Goal: Information Seeking & Learning: Learn about a topic

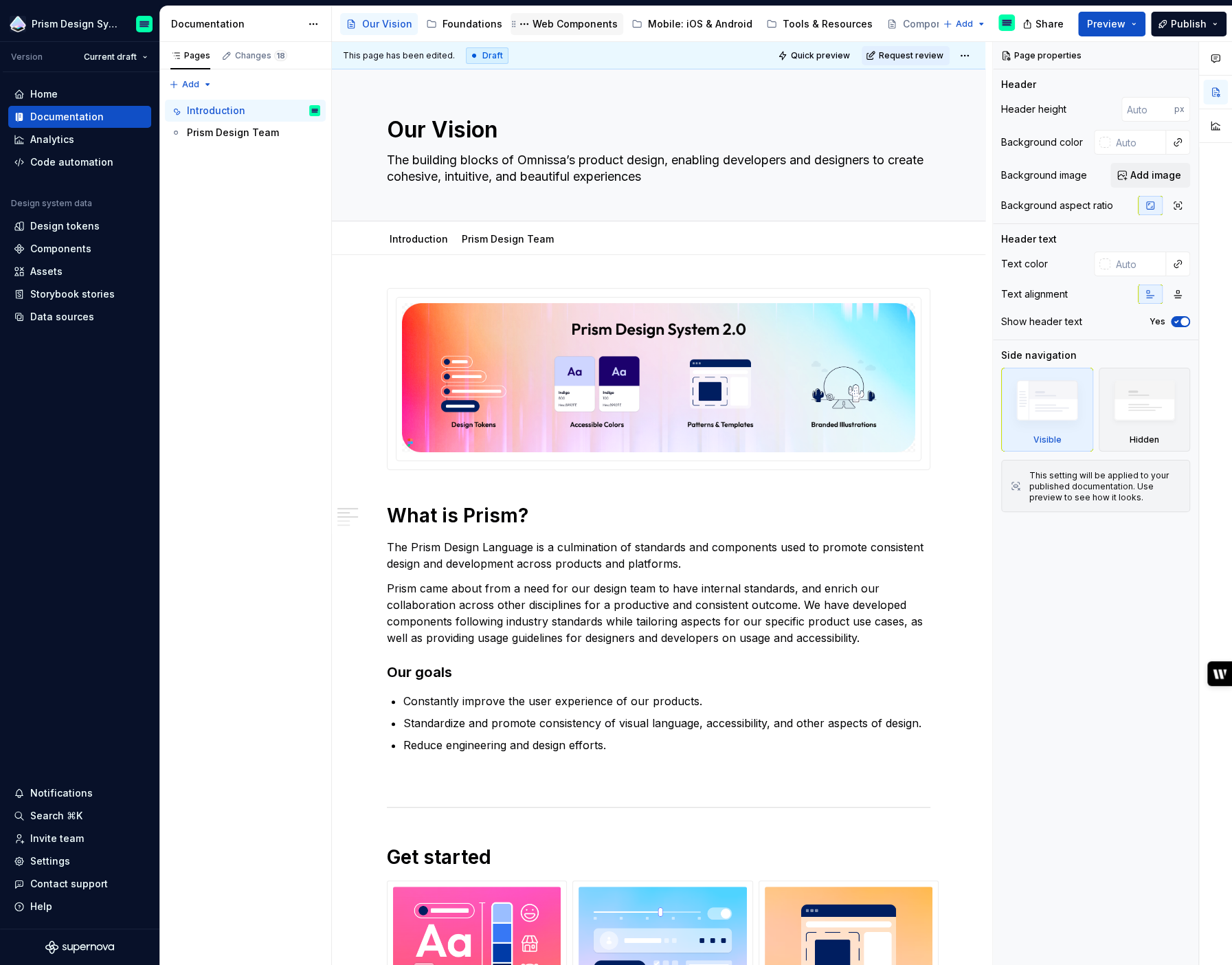
click at [554, 22] on div "Web Components" at bounding box center [576, 24] width 85 height 14
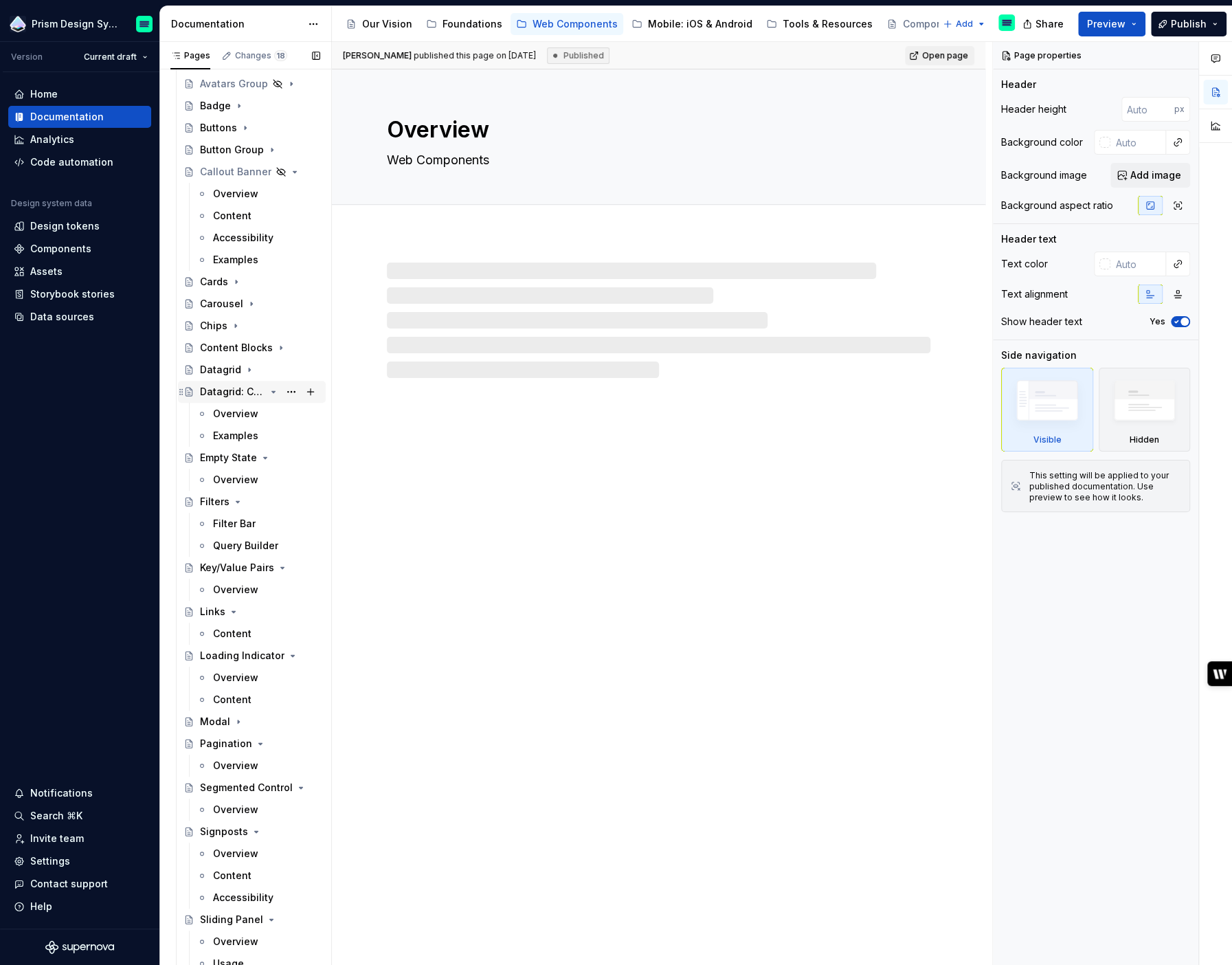
scroll to position [759, 0]
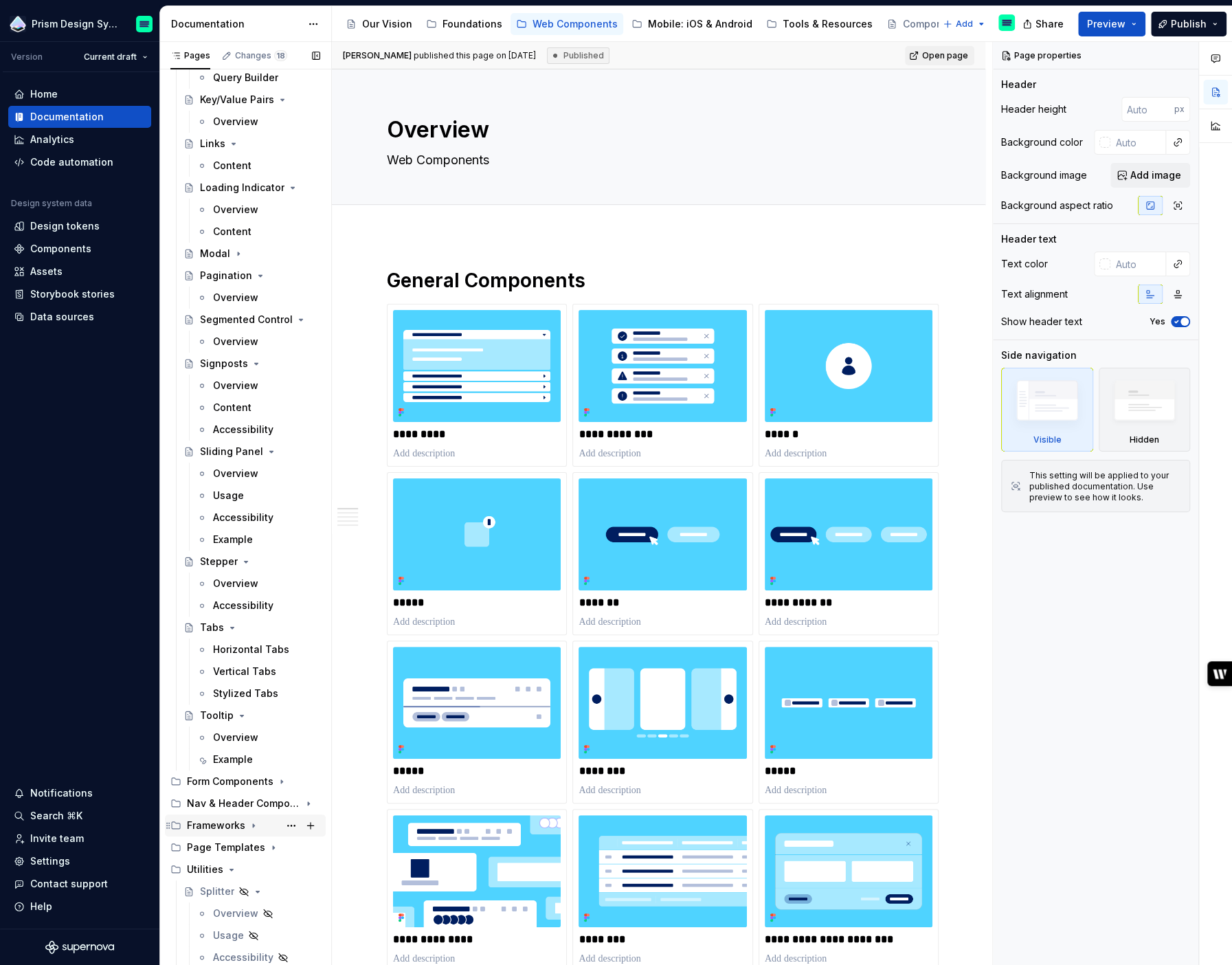
click at [253, 825] on icon "Page tree" at bounding box center [253, 826] width 1 height 4
click at [242, 870] on div "Overview" at bounding box center [235, 869] width 46 height 14
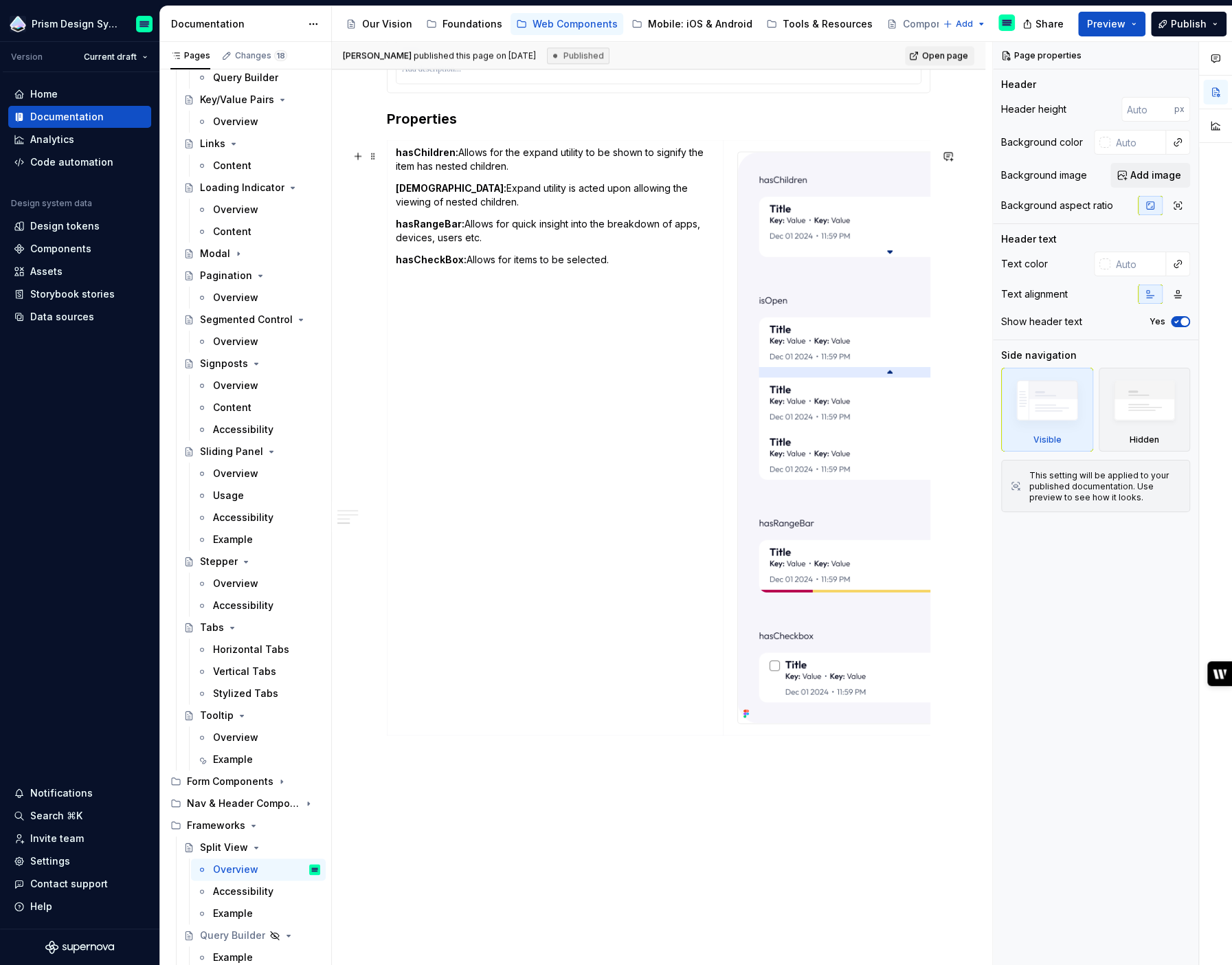
scroll to position [1477, 0]
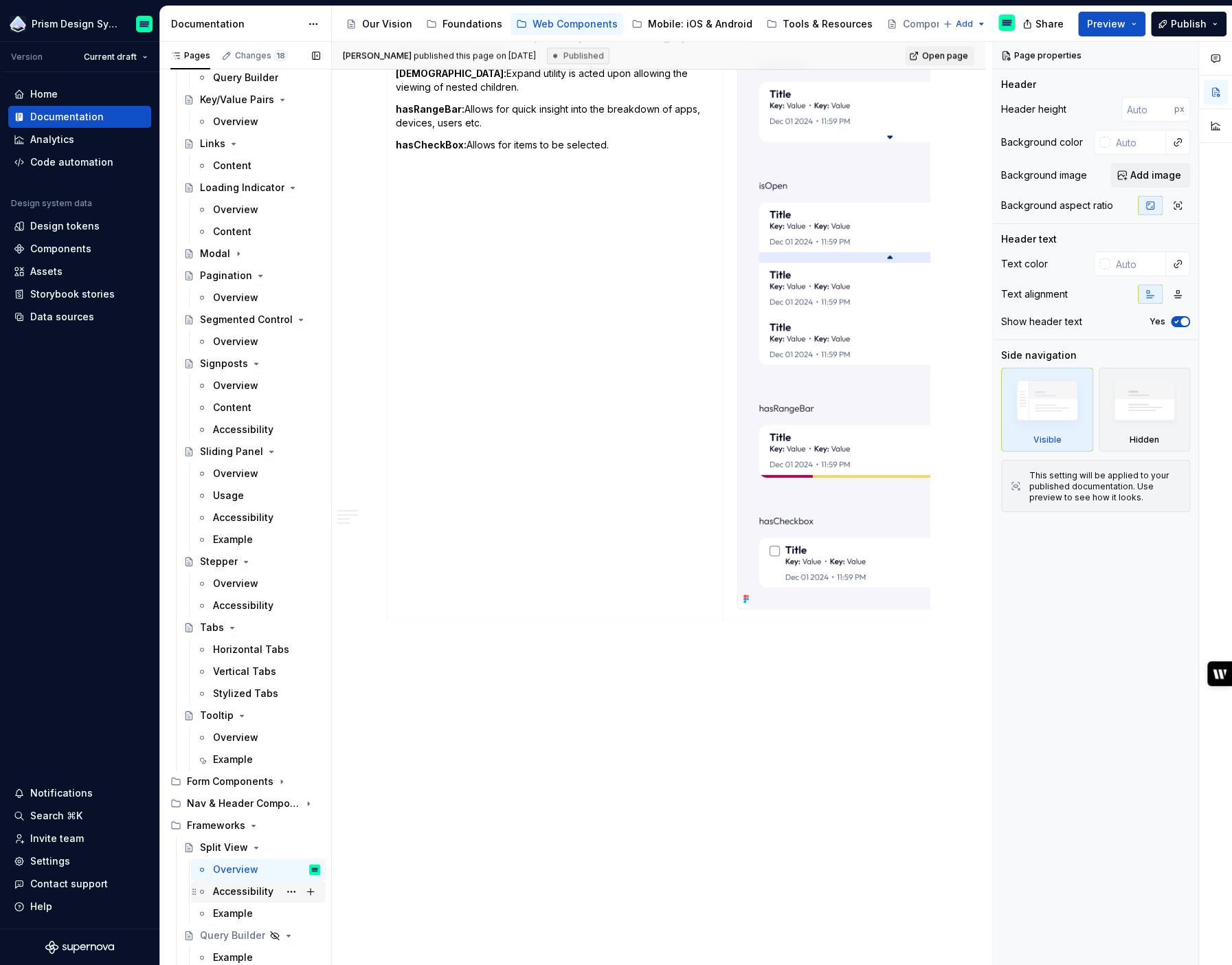
click at [245, 893] on div "Accessibility" at bounding box center [243, 891] width 60 height 14
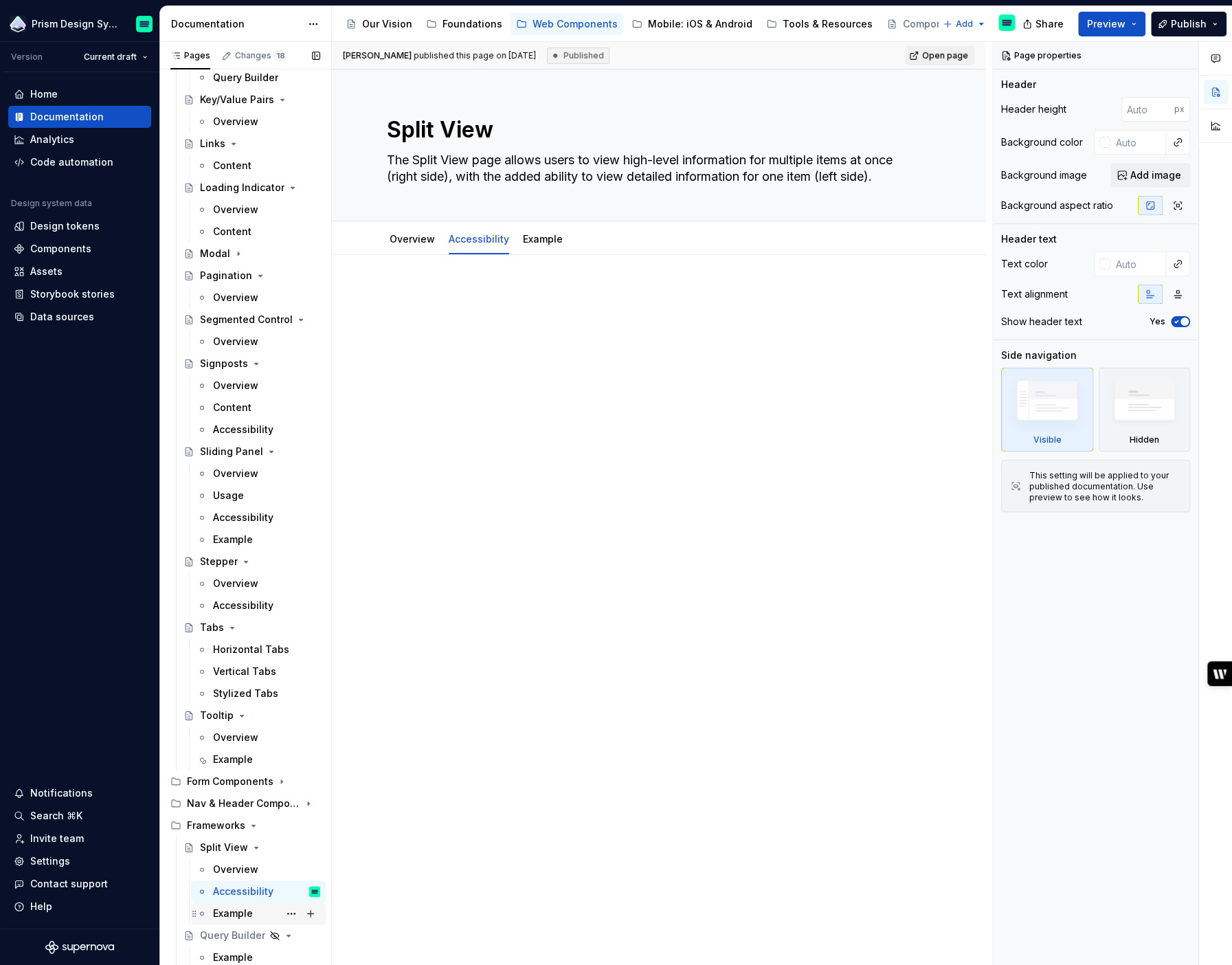
click at [232, 912] on div "Example" at bounding box center [232, 914] width 40 height 14
click at [252, 825] on icon "Page tree" at bounding box center [254, 825] width 4 height 1
click at [231, 869] on icon "Page tree" at bounding box center [232, 869] width 4 height 1
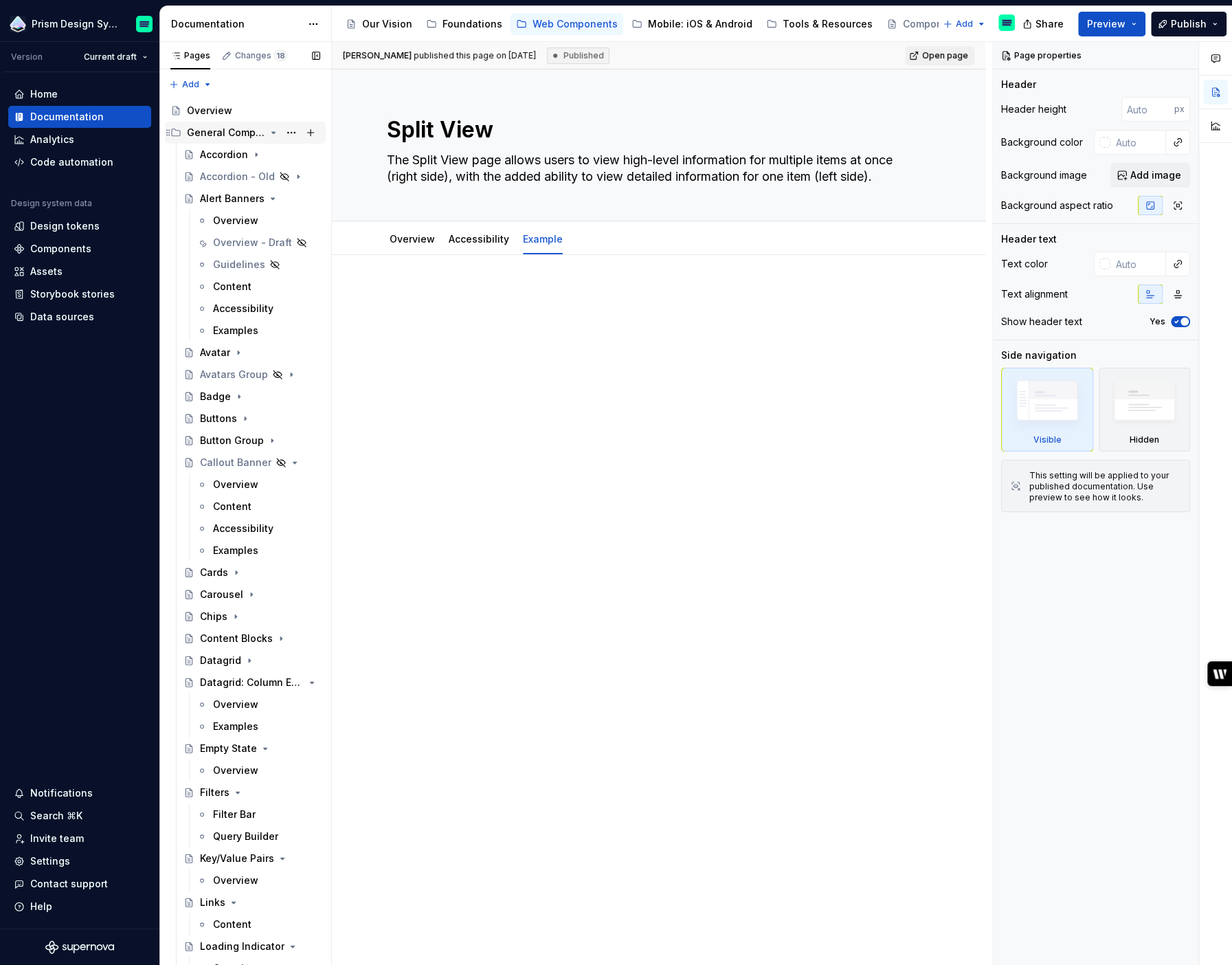
click at [272, 133] on icon "Page tree" at bounding box center [274, 132] width 4 height 1
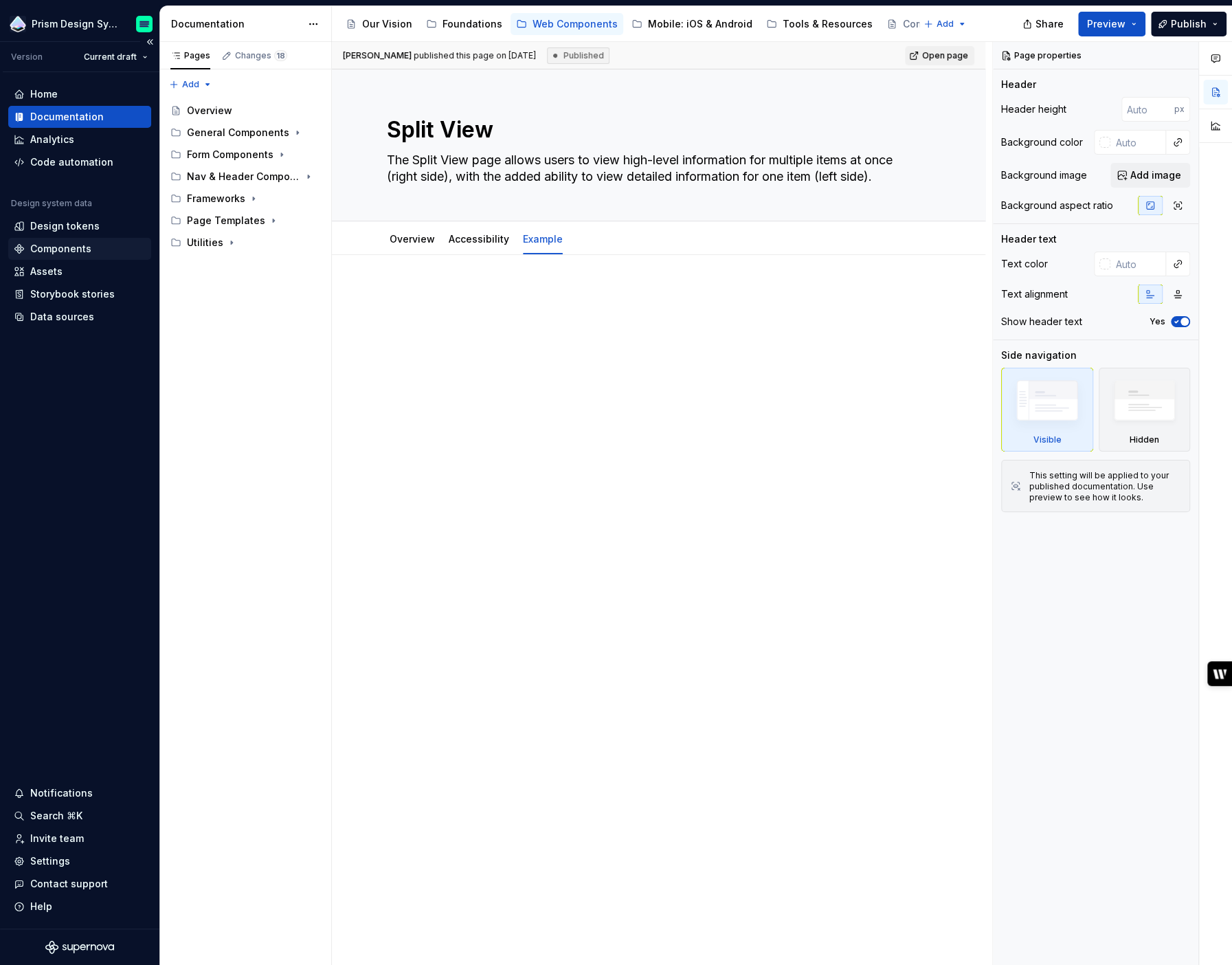
type textarea "*"
